Goal: Information Seeking & Learning: Find specific fact

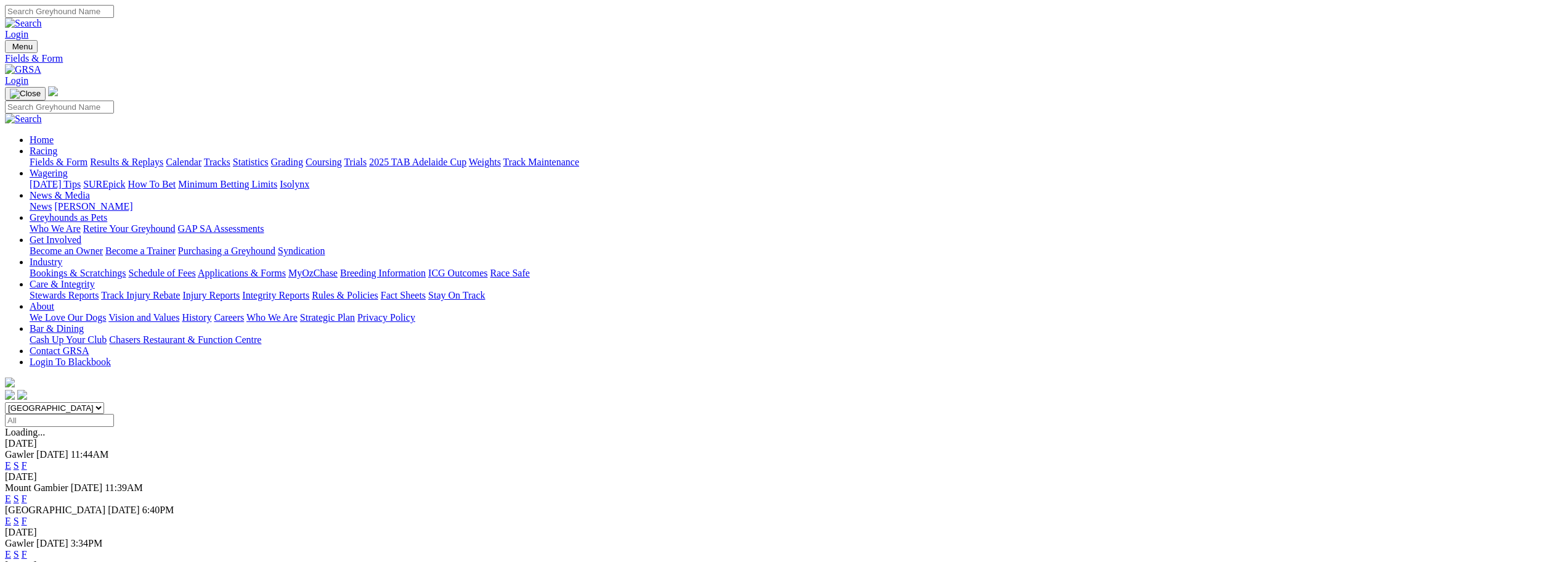
click at [164, 156] on link "Results & Replays" at bounding box center [126, 161] width 73 height 11
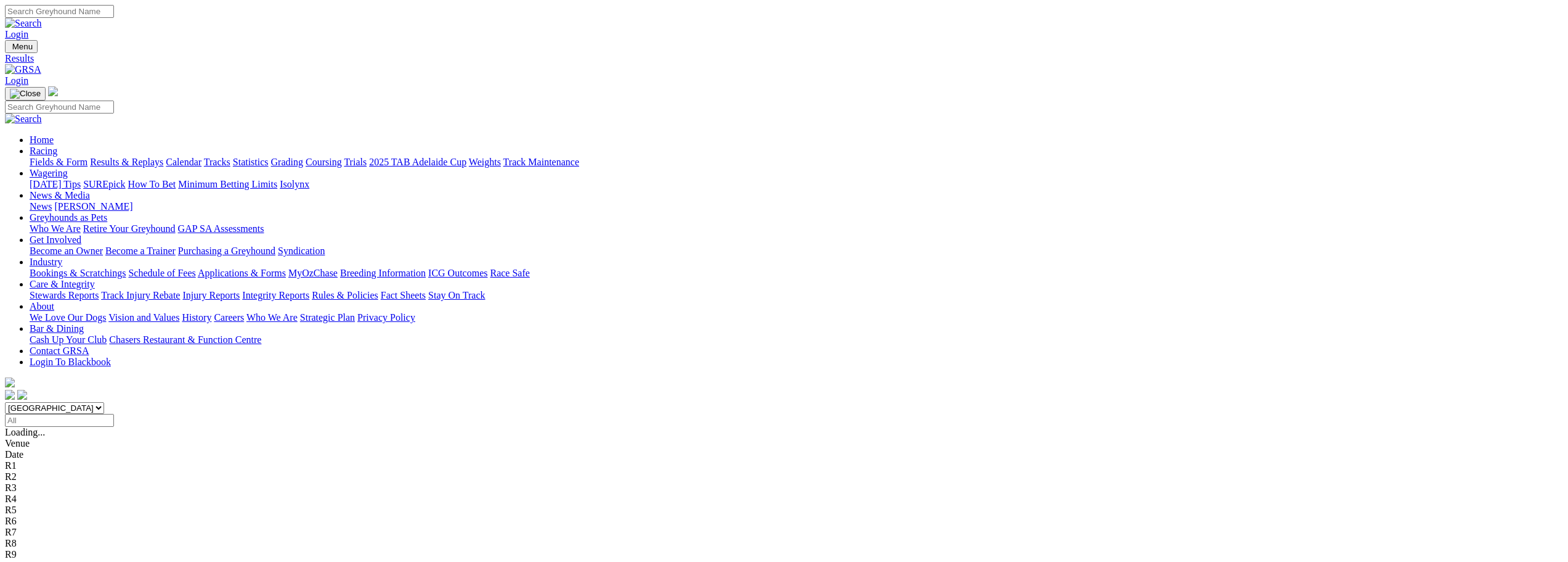
click at [114, 414] on input "Select date" at bounding box center [59, 419] width 109 height 13
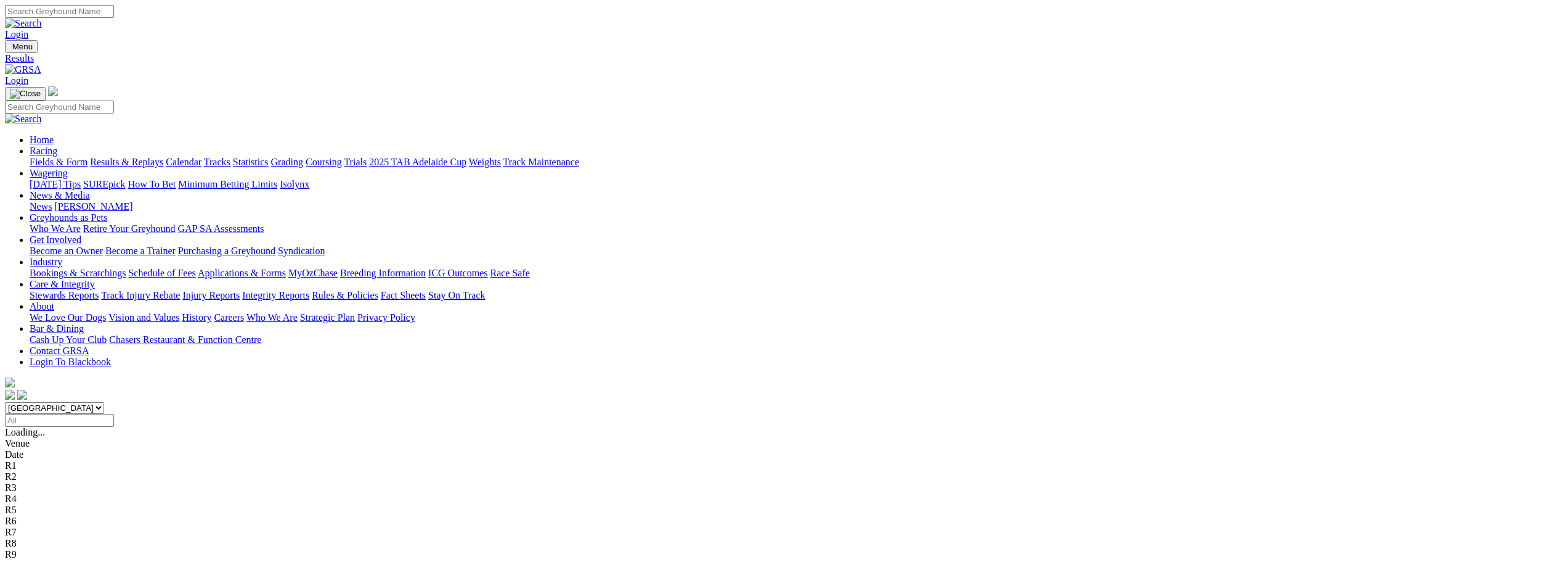
type input "[DATE]"
